Goal: Check status

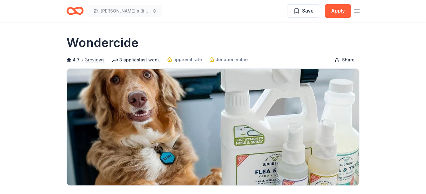
click at [89, 59] on button "3 reviews" at bounding box center [95, 59] width 20 height 7
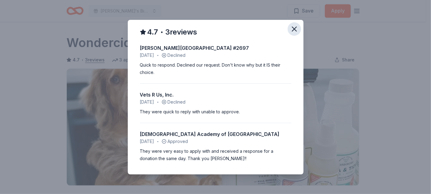
click at [294, 32] on icon "button" at bounding box center [294, 29] width 9 height 9
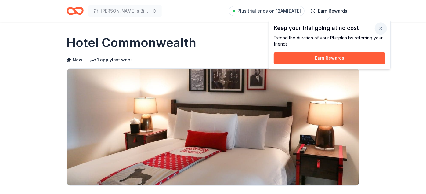
click at [380, 27] on button "button" at bounding box center [380, 28] width 12 height 12
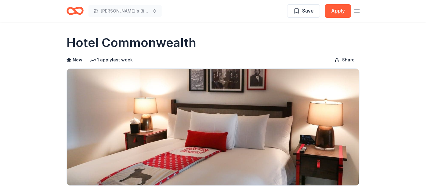
click at [74, 10] on icon "Home" at bounding box center [77, 11] width 9 height 6
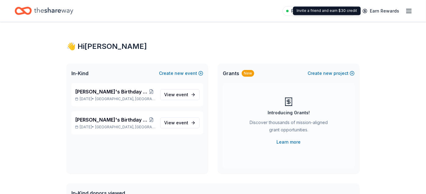
click at [360, 10] on div "Plus trial ends on 8PM, 10/11 Earn Rewards" at bounding box center [347, 11] width 130 height 14
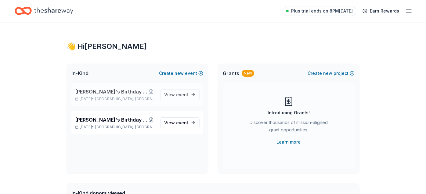
click at [122, 91] on span "[PERSON_NAME]'s Birthday [PERSON_NAME]" at bounding box center [111, 91] width 72 height 7
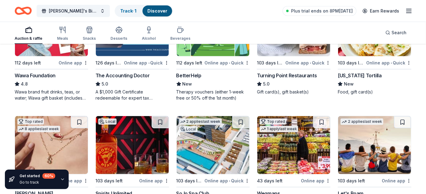
scroll to position [230, 0]
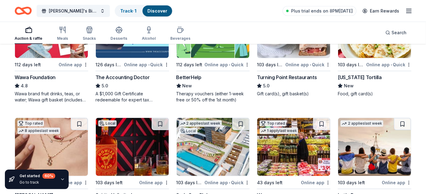
click at [137, 77] on div "The Accounting Doctor" at bounding box center [122, 76] width 54 height 7
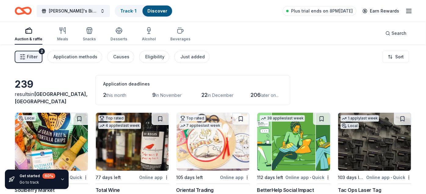
click at [121, 94] on span "this month" at bounding box center [116, 94] width 20 height 5
click at [121, 83] on div "Application deadlines" at bounding box center [192, 83] width 179 height 7
click at [135, 10] on link "Track · 1" at bounding box center [128, 10] width 16 height 5
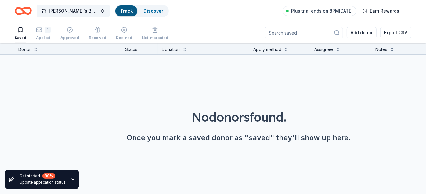
scroll to position [0, 0]
click at [41, 37] on div "Applied" at bounding box center [43, 37] width 15 height 5
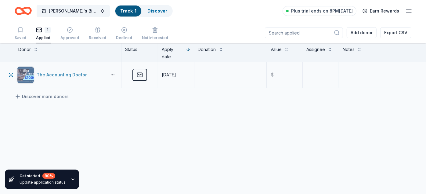
click at [40, 73] on div "The Accounting Doctor" at bounding box center [63, 74] width 53 height 7
click at [99, 12] on button "[PERSON_NAME]'s Birthday [PERSON_NAME]" at bounding box center [73, 11] width 73 height 12
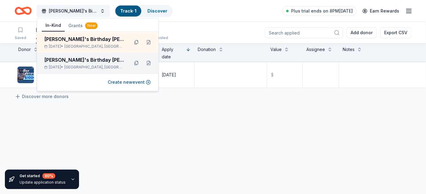
click at [82, 66] on span "Englishtown, NJ" at bounding box center [94, 67] width 60 height 5
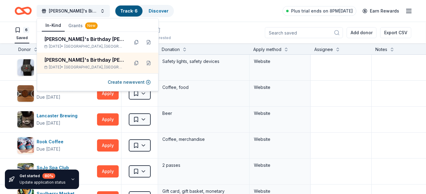
click at [196, 32] on div "6 Saved Applied Approved Received Declined Not interested Add donor Export CSV" at bounding box center [213, 32] width 396 height 21
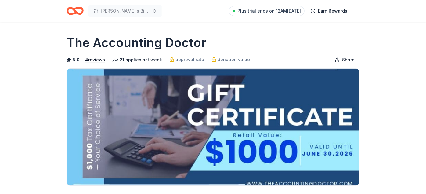
scroll to position [1, 0]
